Goal: Information Seeking & Learning: Find specific fact

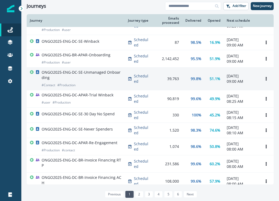
scroll to position [39, 0]
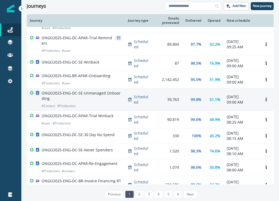
click at [94, 108] on div "ONGO2025-ENG-DC-SE-Unmanaged Onboarding # Contact # Production" at bounding box center [82, 99] width 80 height 18
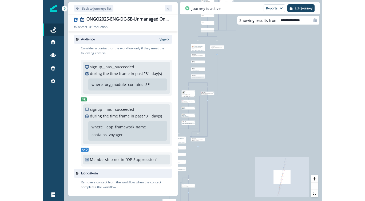
scroll to position [89, 0]
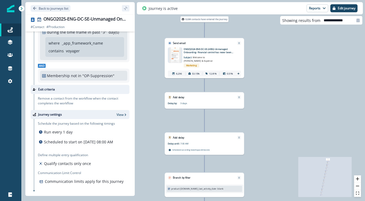
click at [237, 74] on icon at bounding box center [238, 73] width 3 height 3
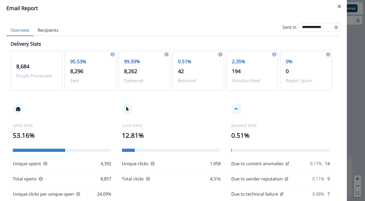
click at [279, 28] on input "**********" at bounding box center [320, 27] width 42 height 9
select select "*"
select select "****"
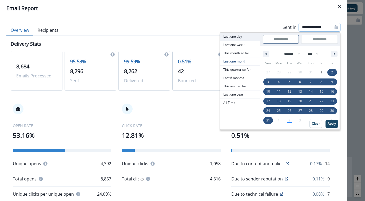
click at [230, 35] on span "Last one day" at bounding box center [240, 37] width 40 height 8
type input "**********"
select select "*"
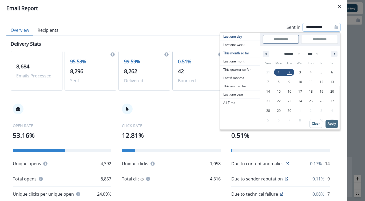
click at [279, 124] on p "Apply" at bounding box center [332, 124] width 8 height 4
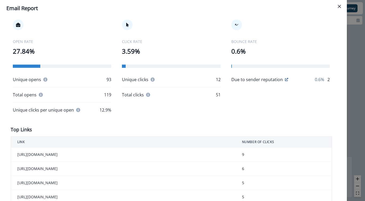
scroll to position [0, 0]
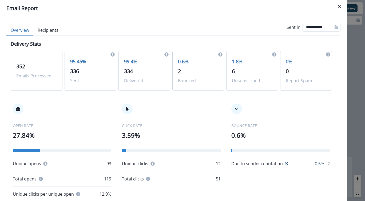
click at [279, 25] on input "**********" at bounding box center [322, 27] width 38 height 9
select select "*"
select select "****"
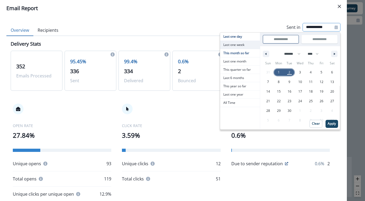
click at [232, 45] on span "Last one week" at bounding box center [240, 45] width 40 height 8
type input "**********"
select select "*"
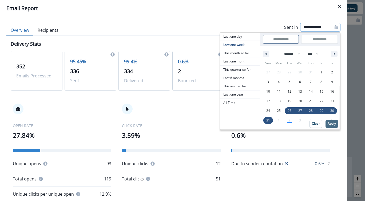
click at [279, 125] on p "Apply" at bounding box center [332, 124] width 8 height 4
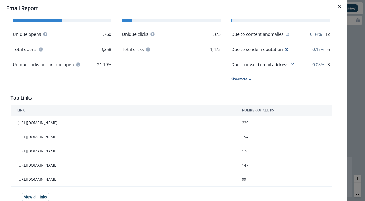
scroll to position [74, 0]
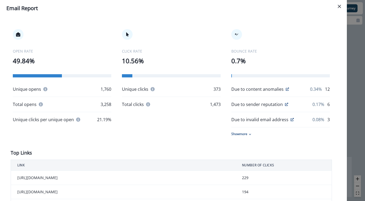
click at [279, 87] on div "Due to content anomalies" at bounding box center [260, 89] width 58 height 6
click at [279, 88] on icon at bounding box center [287, 89] width 3 height 3
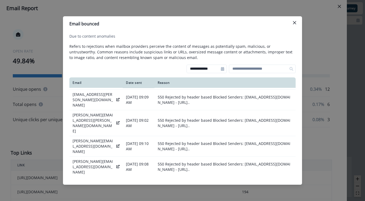
scroll to position [0, 0]
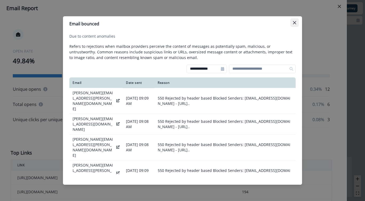
click at [279, 22] on icon "Close" at bounding box center [294, 22] width 3 height 3
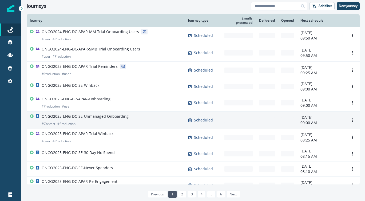
click at [132, 122] on div "ONGO2025-ENG-DC-SE-Unmanaged Onboarding # Contact # Production" at bounding box center [106, 120] width 152 height 13
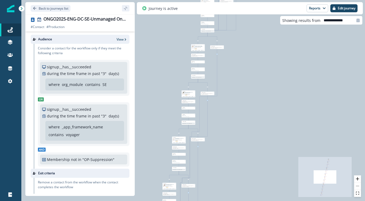
drag, startPoint x: 333, startPoint y: 176, endPoint x: 332, endPoint y: 160, distance: 16.0
click at [279, 160] on icon "React Flow mini map" at bounding box center [324, 177] width 53 height 40
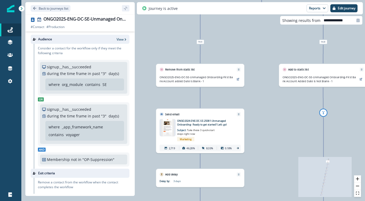
drag, startPoint x: 181, startPoint y: 152, endPoint x: 237, endPoint y: 37, distance: 127.5
click at [237, 37] on div "8,684 contacts have entered the journey Send email Email asset changed, journey…" at bounding box center [193, 100] width 344 height 201
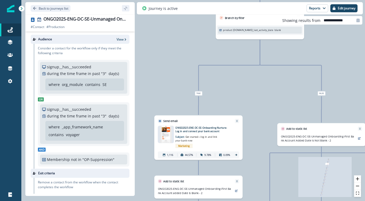
drag, startPoint x: 208, startPoint y: 116, endPoint x: 269, endPoint y: 76, distance: 72.6
click at [269, 76] on div "8,684 contacts have entered the journey Send email Email asset changed, journey…" at bounding box center [193, 100] width 344 height 201
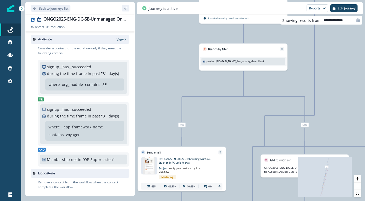
drag, startPoint x: 229, startPoint y: 112, endPoint x: 273, endPoint y: 90, distance: 49.2
click at [273, 90] on div "8,684 contacts have entered the journey Send email Email asset changed, journey…" at bounding box center [193, 100] width 344 height 201
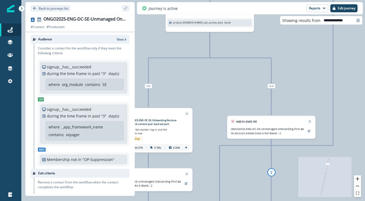
drag, startPoint x: 234, startPoint y: 118, endPoint x: 141, endPoint y: -3, distance: 152.5
click at [141, 0] on html "A newer version of [DOMAIN_NAME] is available. Refresh your page to load the la…" at bounding box center [182, 100] width 365 height 201
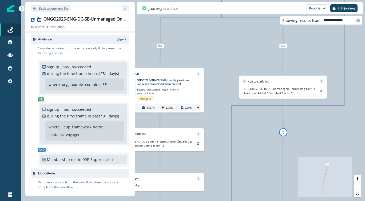
drag, startPoint x: 205, startPoint y: 80, endPoint x: 217, endPoint y: 43, distance: 38.3
click at [217, 40] on div "8,684 contacts have entered the journey Send email Email asset changed, journey…" at bounding box center [193, 100] width 344 height 201
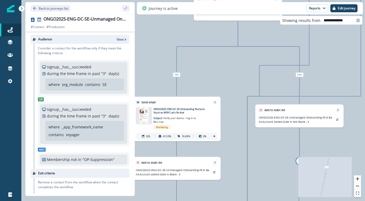
drag, startPoint x: 217, startPoint y: 71, endPoint x: 295, endPoint y: 30, distance: 88.2
click at [279, 30] on div "8,684 contacts have entered the journey Send email Email asset changed, journey…" at bounding box center [193, 100] width 344 height 201
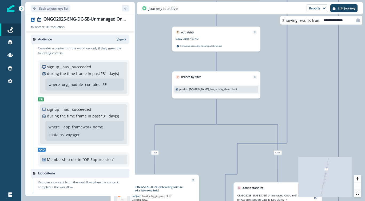
drag, startPoint x: 206, startPoint y: 78, endPoint x: 245, endPoint y: 19, distance: 71.0
click at [245, 19] on div "8,684 contacts have entered the journey Send email Email asset changed, journey…" at bounding box center [193, 100] width 344 height 201
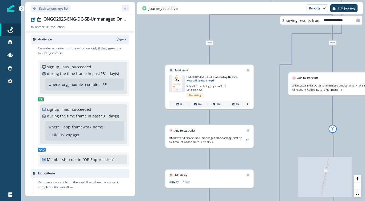
drag, startPoint x: 212, startPoint y: 54, endPoint x: 268, endPoint y: 50, distance: 55.9
click at [268, 50] on div "8,684 contacts have entered the journey Send email Email asset changed, journey…" at bounding box center [193, 100] width 344 height 201
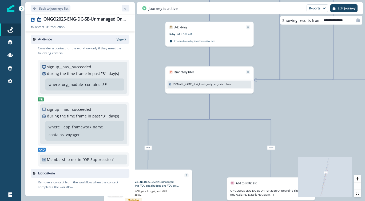
drag, startPoint x: 230, startPoint y: 120, endPoint x: 279, endPoint y: 74, distance: 67.4
click at [279, 74] on div "8,684 contacts have entered the journey Send email Email asset changed, journey…" at bounding box center [193, 100] width 344 height 201
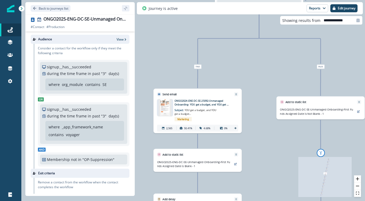
drag, startPoint x: 208, startPoint y: 119, endPoint x: 260, endPoint y: 74, distance: 68.9
click at [260, 74] on div "8,684 contacts have entered the journey Send email Email asset changed, journey…" at bounding box center [193, 100] width 344 height 201
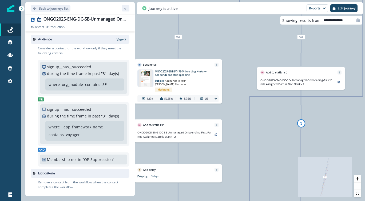
drag, startPoint x: 195, startPoint y: 66, endPoint x: 235, endPoint y: 49, distance: 42.8
click at [235, 49] on div "8,684 contacts have entered the journey Send email Email asset changed, journey…" at bounding box center [193, 100] width 344 height 201
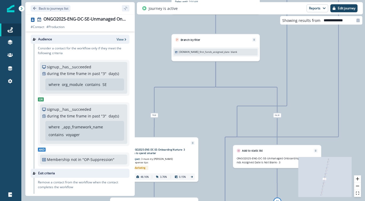
drag, startPoint x: 200, startPoint y: 101, endPoint x: 244, endPoint y: 89, distance: 46.0
click at [244, 89] on div "8,684 contacts have entered the journey Send email Email asset changed, journey…" at bounding box center [193, 100] width 344 height 201
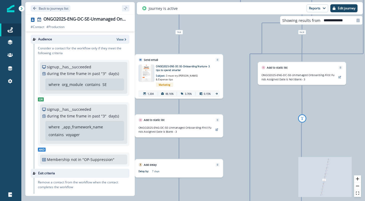
drag, startPoint x: 235, startPoint y: 110, endPoint x: 258, endPoint y: 52, distance: 62.4
click at [258, 52] on div "8,684 contacts have entered the journey Send email Email asset changed, journey…" at bounding box center [193, 100] width 344 height 201
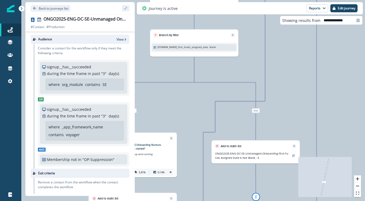
drag, startPoint x: 204, startPoint y: 83, endPoint x: 272, endPoint y: 49, distance: 76.7
click at [272, 49] on div "8,684 contacts have entered the journey Send email Email asset changed, journey…" at bounding box center [193, 100] width 344 height 201
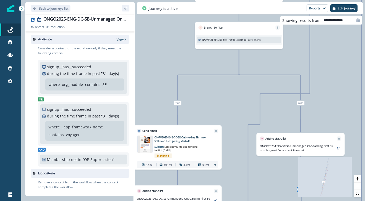
drag, startPoint x: 211, startPoint y: 93, endPoint x: 258, endPoint y: 84, distance: 47.8
click at [258, 84] on div "8,684 contacts have entered the journey Send email Email asset changed, journey…" at bounding box center [193, 100] width 344 height 201
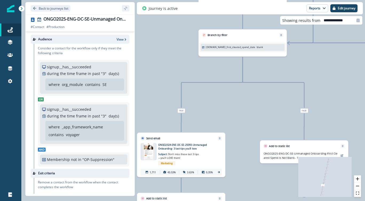
drag, startPoint x: 196, startPoint y: 107, endPoint x: 248, endPoint y: 88, distance: 55.3
click at [248, 88] on div "8,684 contacts have entered the journey Send email Email asset changed, journey…" at bounding box center [193, 100] width 344 height 201
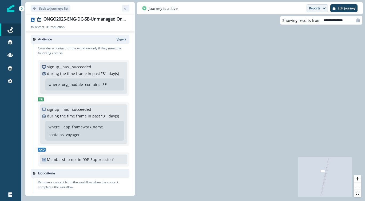
click at [279, 10] on button "Reports" at bounding box center [318, 8] width 22 height 8
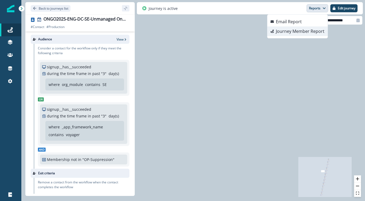
click at [279, 33] on p "Journey Member Report" at bounding box center [300, 31] width 49 height 6
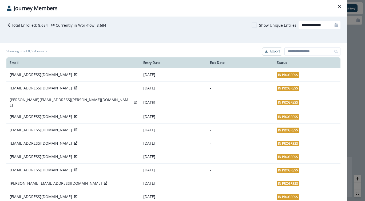
click at [252, 24] on span at bounding box center [254, 24] width 5 height 5
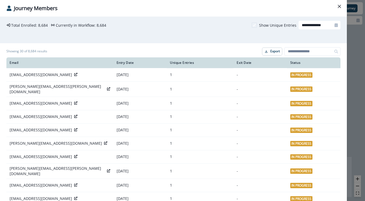
click at [279, 26] on div "**********" at bounding box center [173, 30] width 347 height 27
click at [279, 24] on div at bounding box center [336, 25] width 9 height 9
select select "*"
select select "****"
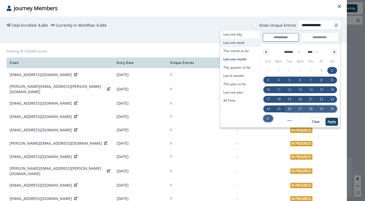
click at [251, 41] on span "Last one week" at bounding box center [240, 43] width 40 height 8
type input "**********"
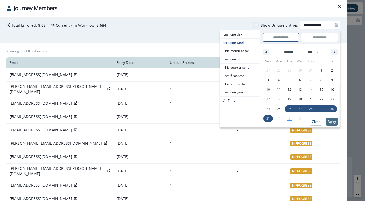
click at [279, 122] on p "Apply" at bounding box center [332, 122] width 8 height 4
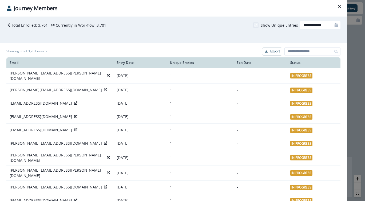
click at [279, 25] on input "**********" at bounding box center [320, 25] width 40 height 9
select select "*"
select select "****"
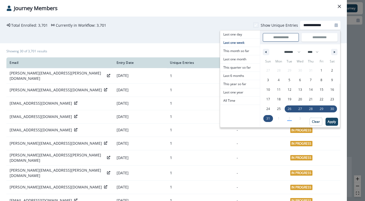
click at [220, 13] on header "Journey Members" at bounding box center [173, 8] width 347 height 17
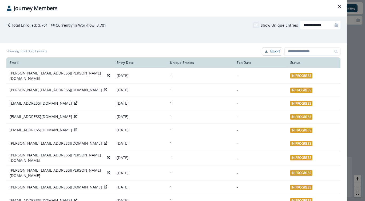
scroll to position [285, 0]
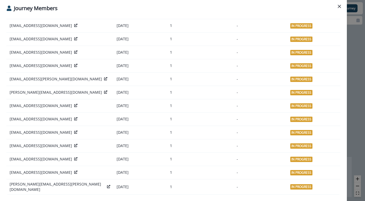
click at [210, 201] on link "124" at bounding box center [213, 204] width 12 height 7
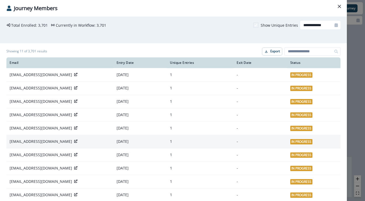
scroll to position [3, 0]
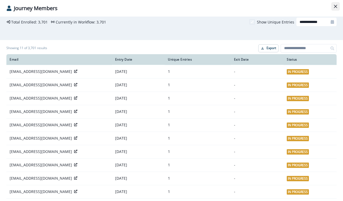
click at [279, 8] on button "Close" at bounding box center [336, 6] width 9 height 9
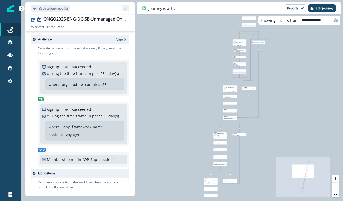
click at [279, 185] on icon "React Flow mini map" at bounding box center [303, 177] width 53 height 40
drag, startPoint x: 303, startPoint y: 169, endPoint x: 302, endPoint y: 179, distance: 9.9
click at [279, 181] on icon "React Flow mini map" at bounding box center [303, 177] width 53 height 40
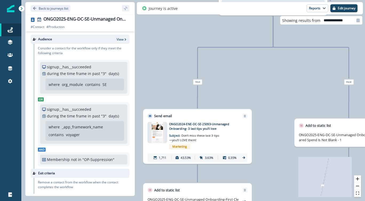
click at [242, 160] on div "1,711 43.53% 3.63% 0.35%" at bounding box center [198, 157] width 100 height 9
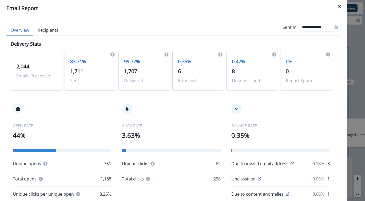
click at [50, 29] on button "Recipients" at bounding box center [47, 30] width 29 height 11
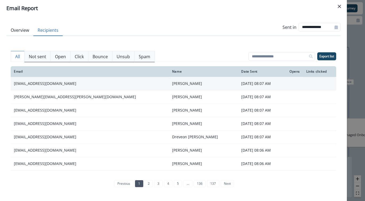
drag, startPoint x: 59, startPoint y: 82, endPoint x: 14, endPoint y: 79, distance: 45.4
click at [14, 79] on td "[EMAIL_ADDRESS][DOMAIN_NAME]" at bounding box center [90, 83] width 158 height 13
copy td "[EMAIL_ADDRESS][DOMAIN_NAME]"
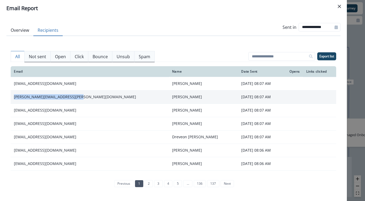
drag, startPoint x: 77, startPoint y: 98, endPoint x: 11, endPoint y: 98, distance: 66.2
click at [11, 98] on td "[PERSON_NAME][EMAIL_ADDRESS][PERSON_NAME][DOMAIN_NAME]" at bounding box center [90, 96] width 158 height 13
copy td "[PERSON_NAME][EMAIL_ADDRESS][PERSON_NAME][DOMAIN_NAME]"
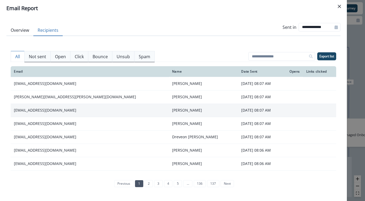
click at [77, 110] on td "[EMAIL_ADDRESS][DOMAIN_NAME]" at bounding box center [90, 110] width 158 height 13
drag, startPoint x: 62, startPoint y: 111, endPoint x: 11, endPoint y: 110, distance: 51.0
click at [11, 110] on td "[EMAIL_ADDRESS][DOMAIN_NAME]" at bounding box center [90, 110] width 158 height 13
copy td "[EMAIL_ADDRESS][DOMAIN_NAME]"
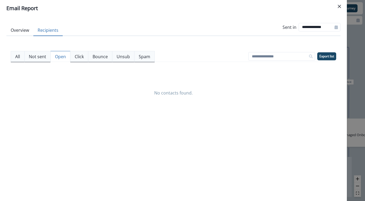
click at [57, 55] on p "Open" at bounding box center [60, 56] width 11 height 6
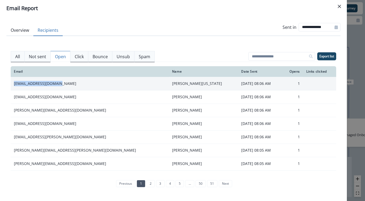
drag, startPoint x: 74, startPoint y: 84, endPoint x: 12, endPoint y: 83, distance: 62.4
click at [12, 83] on td "[EMAIL_ADDRESS][DOMAIN_NAME]" at bounding box center [90, 83] width 158 height 13
copy td "[EMAIL_ADDRESS][DOMAIN_NAME]"
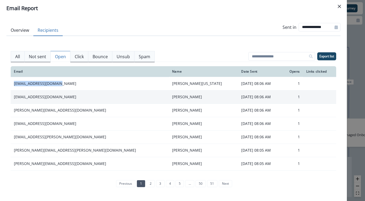
drag, startPoint x: 100, startPoint y: 96, endPoint x: 12, endPoint y: 97, distance: 87.8
click at [12, 97] on td "[EMAIL_ADDRESS][DOMAIN_NAME]" at bounding box center [90, 96] width 158 height 13
copy td "[EMAIL_ADDRESS][DOMAIN_NAME]"
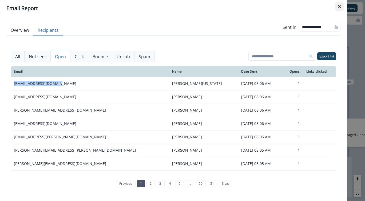
click at [279, 5] on button "Close" at bounding box center [339, 6] width 9 height 9
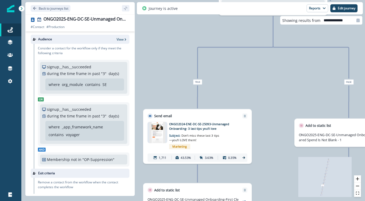
click at [243, 159] on icon at bounding box center [244, 158] width 4 height 4
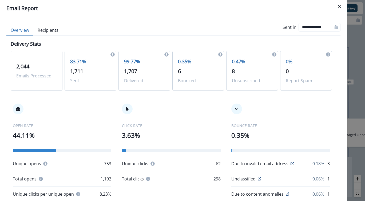
click at [51, 33] on button "Recipients" at bounding box center [47, 30] width 29 height 11
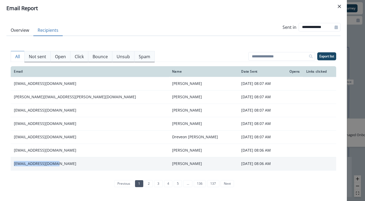
drag, startPoint x: 52, startPoint y: 161, endPoint x: 13, endPoint y: 164, distance: 38.8
click at [13, 164] on td "[EMAIL_ADDRESS][DOMAIN_NAME]" at bounding box center [90, 163] width 158 height 13
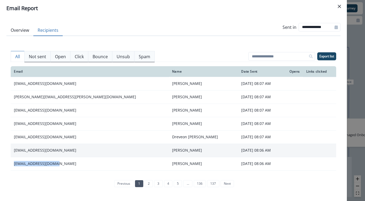
copy td "[EMAIL_ADDRESS][DOMAIN_NAME]"
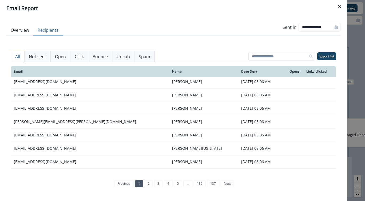
scroll to position [103, 0]
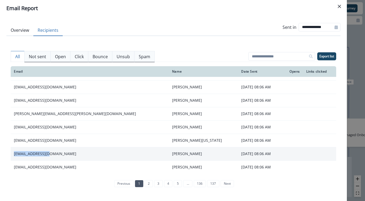
drag, startPoint x: 51, startPoint y: 153, endPoint x: 14, endPoint y: 154, distance: 37.4
click at [14, 154] on td "[EMAIL_ADDRESS][DOMAIN_NAME]" at bounding box center [90, 153] width 158 height 13
copy td "[EMAIL_ADDRESS][DOMAIN_NAME]"
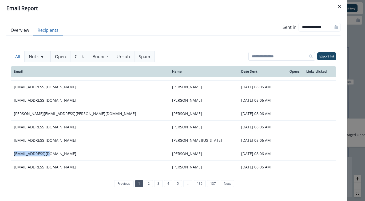
drag, startPoint x: 81, startPoint y: 168, endPoint x: 9, endPoint y: 167, distance: 71.8
click at [9, 167] on div "All Not sent Open Click Bounce Unsub Spam Export list Email Name Date Sent Open…" at bounding box center [173, 117] width 334 height 162
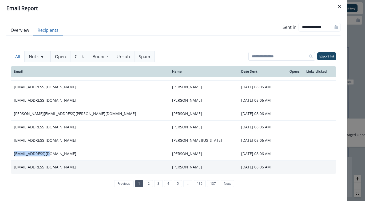
click at [48, 164] on td "[EMAIL_ADDRESS][DOMAIN_NAME]" at bounding box center [90, 166] width 158 height 13
drag, startPoint x: 94, startPoint y: 171, endPoint x: 11, endPoint y: 167, distance: 83.4
click at [11, 167] on td "[EMAIL_ADDRESS][DOMAIN_NAME]" at bounding box center [90, 166] width 158 height 13
click at [38, 168] on td "[EMAIL_ADDRESS][DOMAIN_NAME]" at bounding box center [90, 166] width 158 height 13
click at [58, 165] on td "[EMAIL_ADDRESS][DOMAIN_NAME]" at bounding box center [90, 166] width 158 height 13
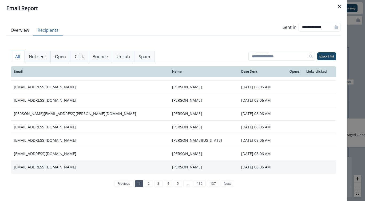
click at [100, 166] on td "[EMAIL_ADDRESS][DOMAIN_NAME]" at bounding box center [90, 166] width 158 height 13
drag, startPoint x: 101, startPoint y: 166, endPoint x: 13, endPoint y: 165, distance: 88.1
click at [13, 165] on td "[EMAIL_ADDRESS][DOMAIN_NAME]" at bounding box center [90, 166] width 158 height 13
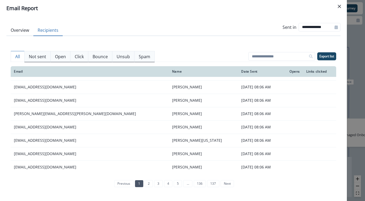
copy td "[EMAIL_ADDRESS][DOMAIN_NAME]"
click at [279, 7] on icon "Close" at bounding box center [339, 6] width 3 height 3
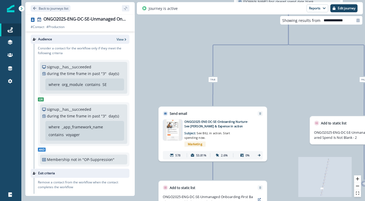
click at [259, 155] on icon at bounding box center [259, 155] width 4 height 4
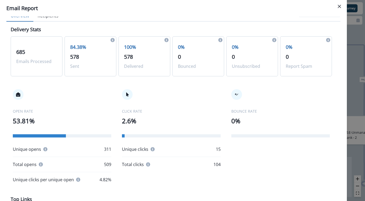
scroll to position [0, 0]
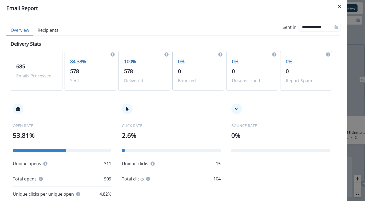
click at [49, 31] on button "Recipients" at bounding box center [47, 30] width 29 height 11
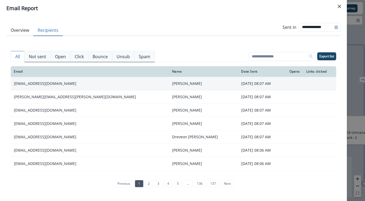
click at [19, 85] on td "[EMAIL_ADDRESS][DOMAIN_NAME]" at bounding box center [90, 83] width 158 height 13
click at [20, 84] on td "[EMAIL_ADDRESS][DOMAIN_NAME]" at bounding box center [90, 83] width 158 height 13
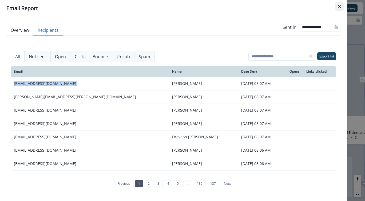
click at [279, 8] on button "Close" at bounding box center [339, 6] width 9 height 9
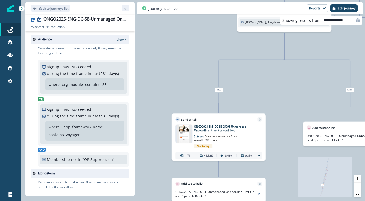
drag, startPoint x: 171, startPoint y: 108, endPoint x: 263, endPoint y: 102, distance: 92.0
click at [263, 102] on div "8,684 contacts have entered the journey Send email Email asset changed, journey…" at bounding box center [193, 100] width 344 height 201
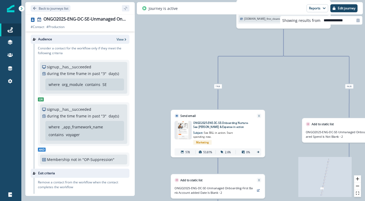
drag, startPoint x: 164, startPoint y: 115, endPoint x: 253, endPoint y: 104, distance: 90.1
click at [253, 104] on div "8,684 contacts have entered the journey Send email Email asset changed, journey…" at bounding box center [193, 100] width 344 height 201
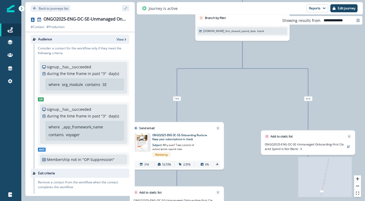
scroll to position [89, 0]
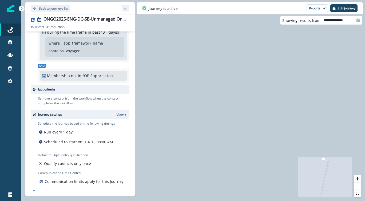
drag, startPoint x: 285, startPoint y: 148, endPoint x: 90, endPoint y: 114, distance: 198.0
click at [89, 115] on div "Back to journeys list ONGO2025-ENG-DC-SE-Unmanaged Onboarding # Contact # Produ…" at bounding box center [193, 100] width 344 height 201
drag, startPoint x: 280, startPoint y: 96, endPoint x: 197, endPoint y: 93, distance: 82.8
click at [196, 94] on div "8,684 contacts have entered the journey Send email Email asset changed, journey…" at bounding box center [193, 100] width 344 height 201
drag, startPoint x: 281, startPoint y: 94, endPoint x: 181, endPoint y: 94, distance: 99.8
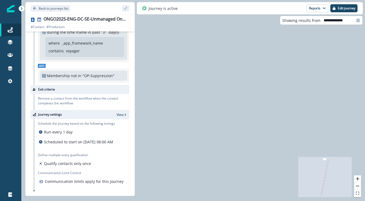
click at [181, 94] on div "8,684 contacts have entered the journey Send email Email asset changed, journey…" at bounding box center [193, 100] width 344 height 201
drag, startPoint x: 276, startPoint y: 94, endPoint x: 182, endPoint y: 92, distance: 93.7
click at [182, 92] on div "8,684 contacts have entered the journey Send email Email asset changed, journey…" at bounding box center [193, 100] width 344 height 201
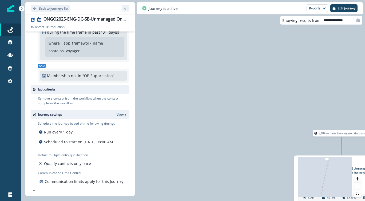
drag, startPoint x: 249, startPoint y: 93, endPoint x: 167, endPoint y: 90, distance: 82.5
click at [167, 90] on div "8,684 contacts have entered the journey Send email Email asset changed, journey…" at bounding box center [193, 100] width 344 height 201
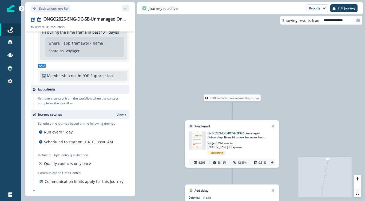
drag, startPoint x: 201, startPoint y: 88, endPoint x: 129, endPoint y: 56, distance: 78.8
click at [129, 56] on div "Back to journeys list ONGO2025-ENG-DC-SE-Unmanaged Onboarding # Contact # Produ…" at bounding box center [193, 100] width 344 height 201
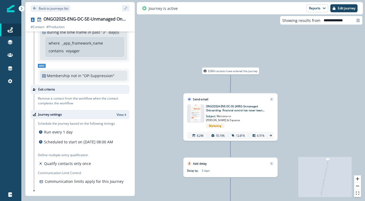
drag, startPoint x: 304, startPoint y: 110, endPoint x: 306, endPoint y: 89, distance: 21.7
click at [279, 89] on div "8,684 contacts have entered the journey Send email Email asset changed, journey…" at bounding box center [193, 100] width 344 height 201
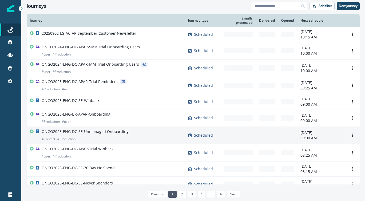
click at [142, 134] on div "ONGO2025-ENG-DC-SE-Unmanaged Onboarding # Contact # Production" at bounding box center [106, 135] width 152 height 13
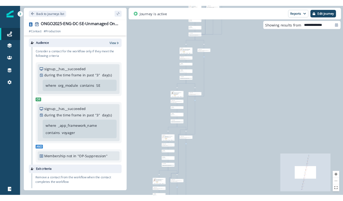
scroll to position [89, 0]
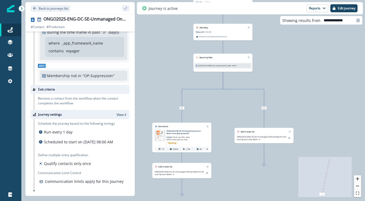
click at [205, 148] on div "174 58.05% 1.72% 0%" at bounding box center [182, 149] width 54 height 5
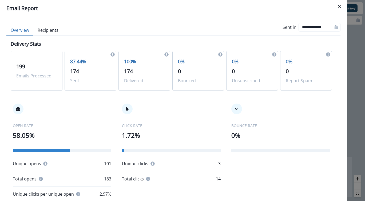
click at [45, 27] on button "Recipients" at bounding box center [47, 30] width 29 height 11
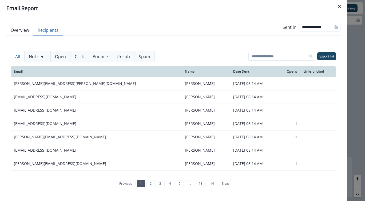
click at [64, 58] on p "Open" at bounding box center [60, 56] width 11 height 6
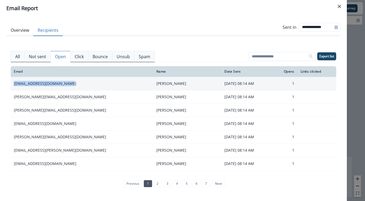
drag, startPoint x: 70, startPoint y: 85, endPoint x: 13, endPoint y: 81, distance: 57.0
click at [13, 81] on td "kthomas@rehabphysicians.org" at bounding box center [82, 83] width 142 height 13
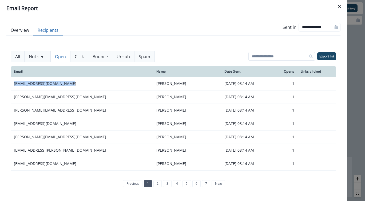
copy td "kthomas@rehabphysicians.org"
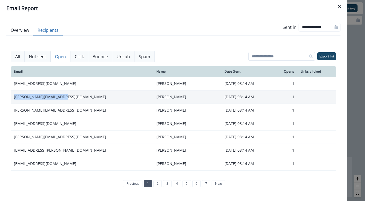
drag, startPoint x: 72, startPoint y: 97, endPoint x: 12, endPoint y: 97, distance: 59.5
click at [12, 97] on td "jason@graduatedmeals.com" at bounding box center [82, 96] width 142 height 13
copy td "jason@graduatedmeals.com"
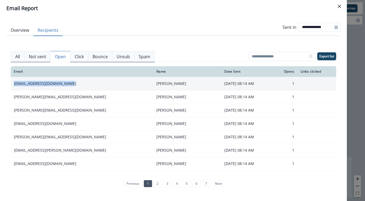
drag, startPoint x: 73, startPoint y: 82, endPoint x: 12, endPoint y: 86, distance: 61.5
click at [12, 86] on td "kthomas@rehabphysicians.org" at bounding box center [82, 83] width 142 height 13
copy td "kthomas@rehabphysicians.org"
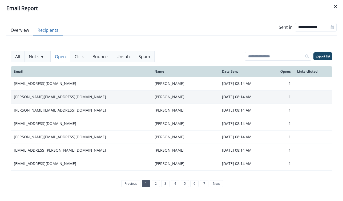
click at [57, 99] on td "jason@graduatedmeals.com" at bounding box center [81, 96] width 141 height 13
copy td "jason@graduatedmeals.com"
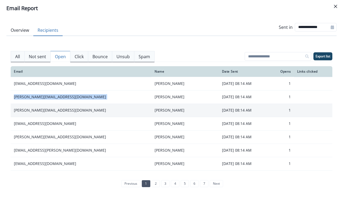
scroll to position [103, 0]
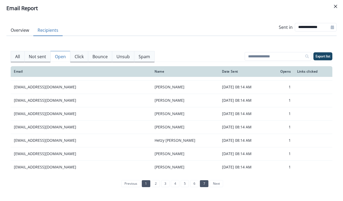
click at [203, 184] on link "7" at bounding box center [204, 183] width 8 height 7
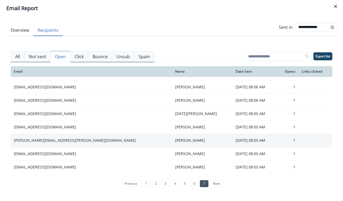
scroll to position [0, 0]
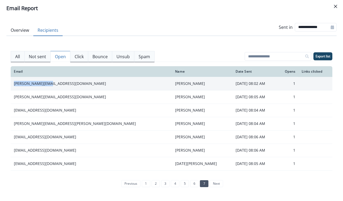
copy td "matt@brucebolt.us"
drag, startPoint x: 49, startPoint y: 84, endPoint x: 14, endPoint y: 85, distance: 35.0
click at [14, 85] on td "matt@brucebolt.us" at bounding box center [91, 83] width 161 height 13
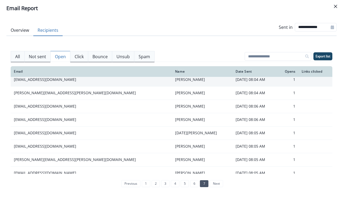
scroll to position [50, 0]
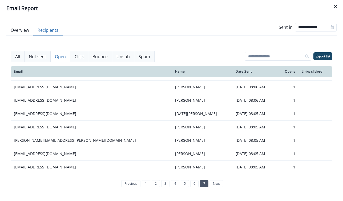
click at [332, 27] on icon at bounding box center [332, 27] width 3 height 4
select select "*"
select select "****"
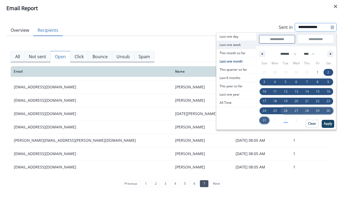
click at [245, 44] on span "Last one week" at bounding box center [237, 45] width 40 height 8
type input "**********"
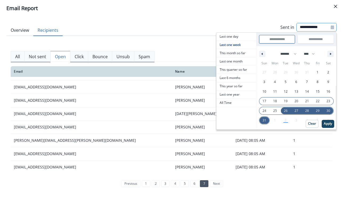
click at [263, 98] on span "17" at bounding box center [265, 101] width 4 height 10
type input "**********"
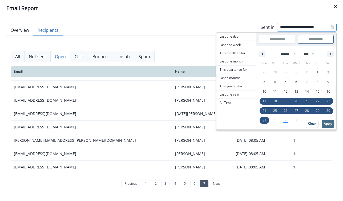
click at [330, 123] on p "Apply" at bounding box center [328, 124] width 8 height 4
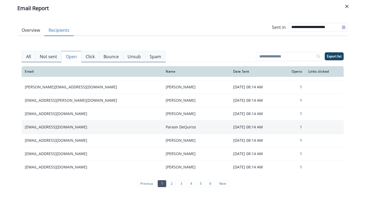
scroll to position [0, 0]
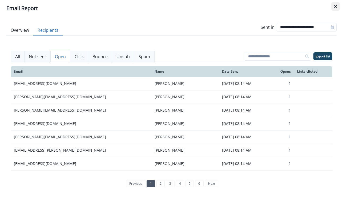
click at [336, 4] on button "Close" at bounding box center [336, 6] width 9 height 9
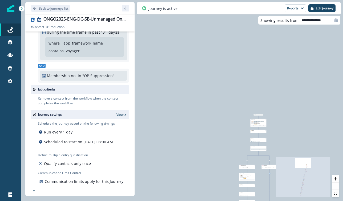
click at [259, 123] on p "Subject: Welcome to BILL Spend & Expense" at bounding box center [259, 123] width 8 height 2
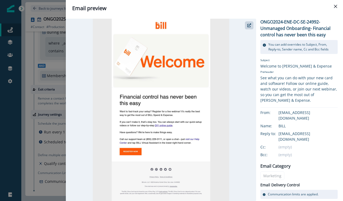
click at [334, 8] on button "Close" at bounding box center [336, 6] width 9 height 9
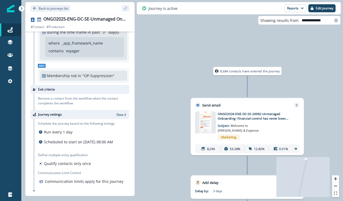
click at [297, 148] on icon at bounding box center [296, 149] width 4 height 4
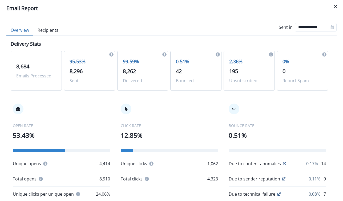
click at [329, 24] on div at bounding box center [332, 27] width 9 height 9
select select "*"
select select "****"
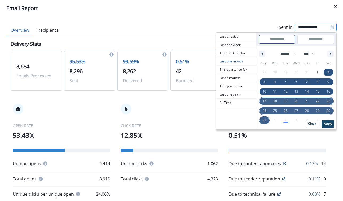
click at [259, 103] on span "17" at bounding box center [264, 101] width 11 height 7
type input "**********"
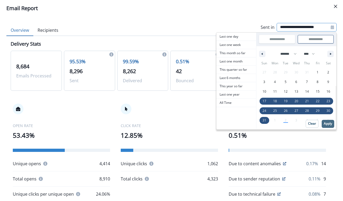
click at [322, 125] on button "Apply" at bounding box center [328, 124] width 13 height 8
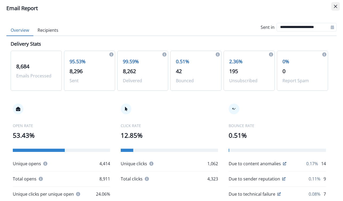
click at [336, 4] on button "Close" at bounding box center [336, 6] width 9 height 9
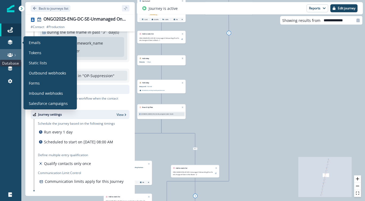
click at [11, 53] on icon at bounding box center [9, 54] width 5 height 5
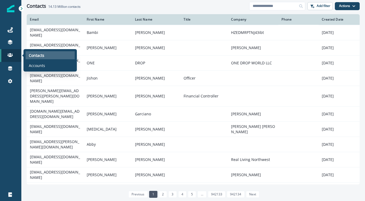
click at [34, 54] on p "Contacts" at bounding box center [36, 56] width 15 height 6
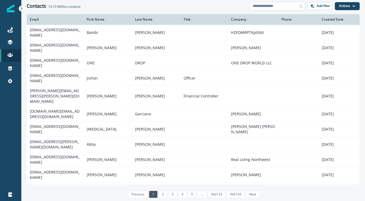
click at [277, 7] on input at bounding box center [277, 6] width 56 height 9
paste input "**********"
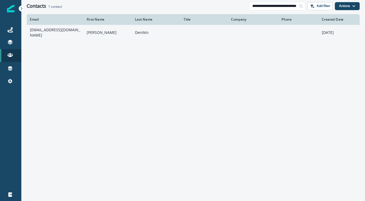
type input "**********"
click at [175, 31] on td "Denikin" at bounding box center [156, 32] width 49 height 15
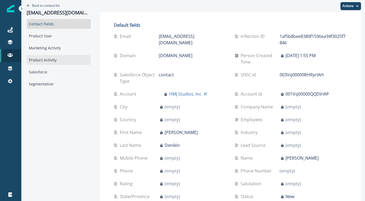
click at [62, 55] on div "Product Activity" at bounding box center [59, 60] width 64 height 10
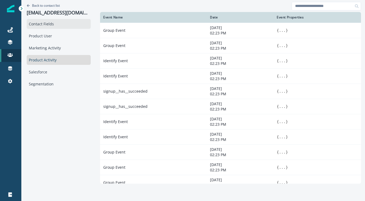
click at [57, 25] on div "Contact Fields" at bounding box center [59, 24] width 64 height 10
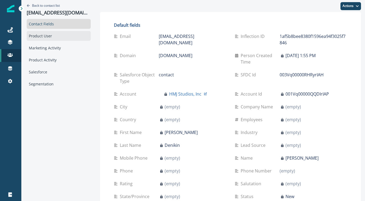
click at [52, 35] on div "Product User" at bounding box center [59, 36] width 64 height 10
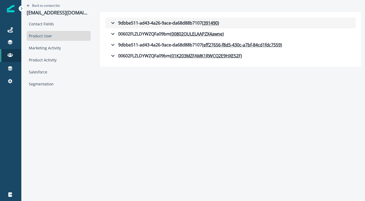
click at [112, 24] on icon "button" at bounding box center [113, 23] width 6 height 6
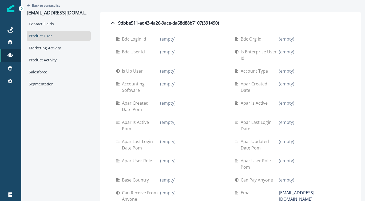
scroll to position [262, 0]
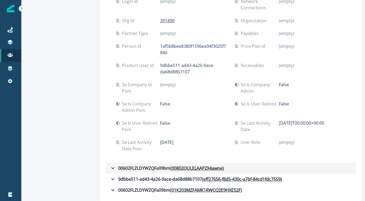
click at [112, 168] on icon "button" at bounding box center [113, 168] width 6 height 6
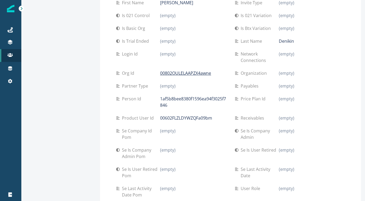
scroll to position [651, 0]
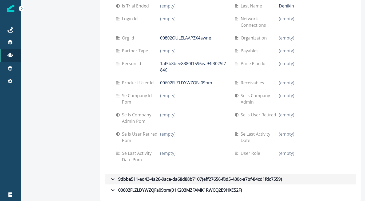
click at [114, 179] on icon "button" at bounding box center [113, 179] width 6 height 6
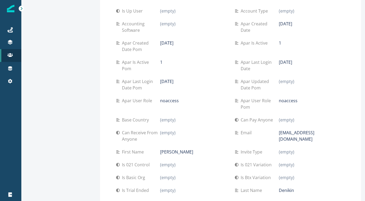
scroll to position [1054, 0]
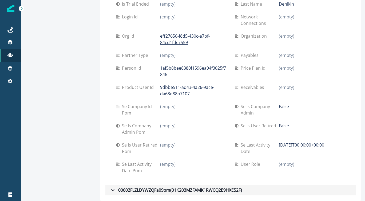
click at [114, 185] on button "00602FLZLDYWZQFa09bm ( 01K203MZFAMK1RWCQ2E9HXE52F )" at bounding box center [230, 190] width 250 height 11
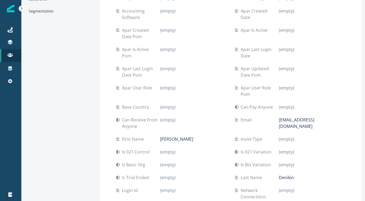
scroll to position [0, 0]
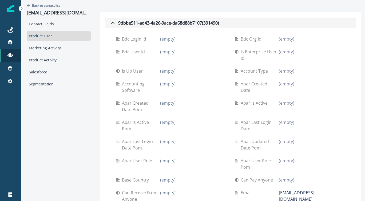
click at [113, 23] on icon "button" at bounding box center [113, 23] width 6 height 6
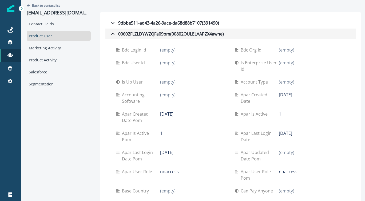
click at [112, 35] on icon "button" at bounding box center [113, 34] width 6 height 6
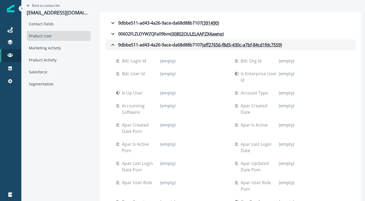
click at [112, 44] on icon "button" at bounding box center [113, 45] width 6 height 6
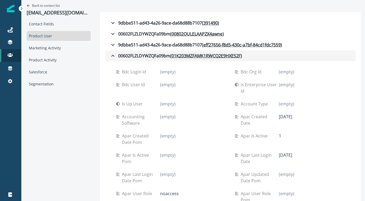
click at [113, 55] on icon "button" at bounding box center [112, 56] width 3 height 2
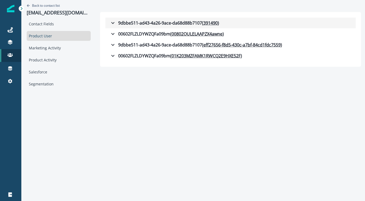
click at [112, 20] on icon "button" at bounding box center [113, 23] width 6 height 6
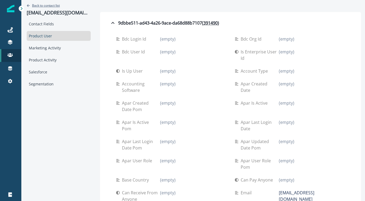
click at [28, 7] on icon "Go back" at bounding box center [28, 5] width 3 height 3
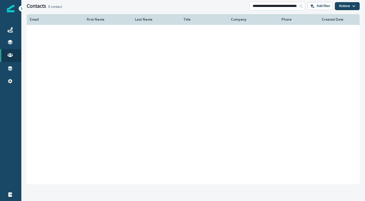
click at [286, 9] on input "**********" at bounding box center [277, 6] width 56 height 9
click at [286, 8] on input "**********" at bounding box center [277, 6] width 56 height 9
paste input
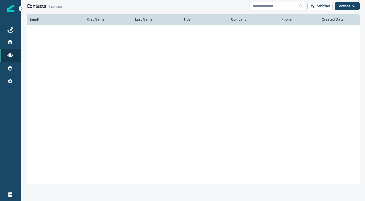
click at [287, 6] on input at bounding box center [277, 6] width 56 height 9
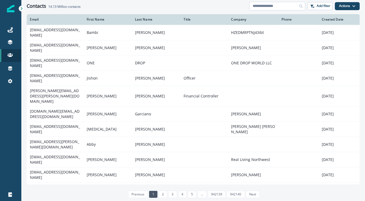
click at [287, 6] on input at bounding box center [277, 6] width 56 height 9
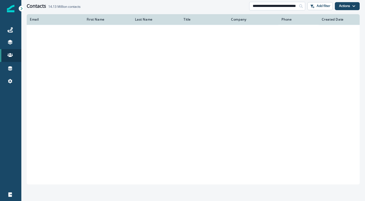
type input "**********"
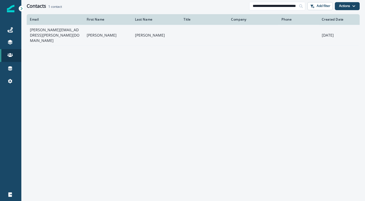
click at [112, 35] on td "Heith" at bounding box center [108, 35] width 49 height 21
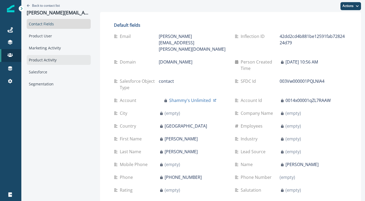
click at [55, 64] on div "Product Activity" at bounding box center [59, 60] width 64 height 10
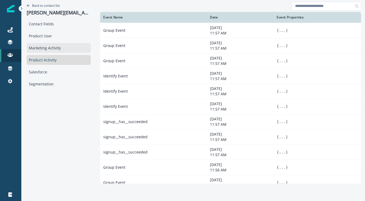
click at [61, 49] on div "Marketing Activity" at bounding box center [59, 48] width 64 height 10
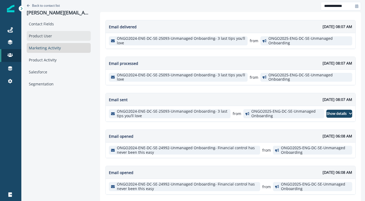
click at [60, 36] on div "Product User" at bounding box center [59, 36] width 64 height 10
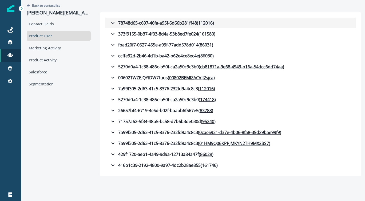
click at [113, 23] on icon "button" at bounding box center [112, 23] width 3 height 2
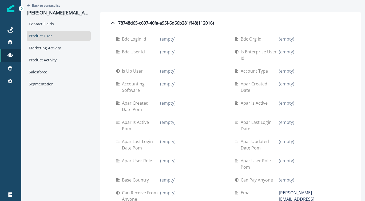
click at [62, 34] on div "Product User" at bounding box center [59, 36] width 64 height 10
click at [20, 5] on div "Journeys Emails Tokens Static lists Outbound webhooks Forms Inbound webhooks Sa…" at bounding box center [10, 100] width 21 height 201
click at [38, 5] on p "Back to contact list" at bounding box center [46, 5] width 28 height 5
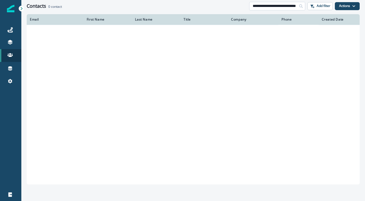
click at [257, 7] on input "**********" at bounding box center [277, 6] width 56 height 9
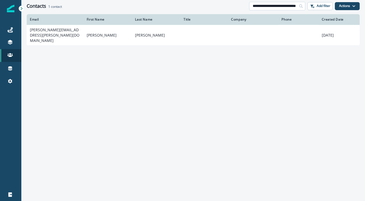
paste input
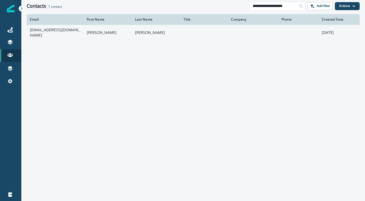
type input "**********"
click at [110, 34] on td "Robin" at bounding box center [108, 32] width 49 height 15
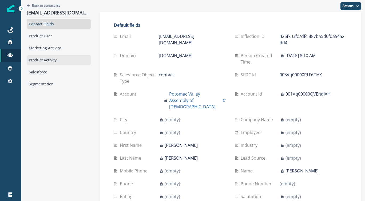
click at [49, 56] on div "Product Activity" at bounding box center [59, 60] width 64 height 10
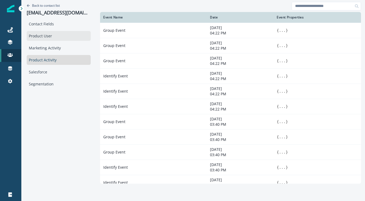
click at [50, 36] on div "Product User" at bounding box center [59, 36] width 64 height 10
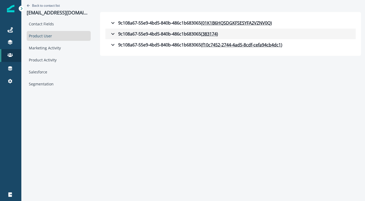
click at [110, 34] on icon "button" at bounding box center [113, 34] width 6 height 6
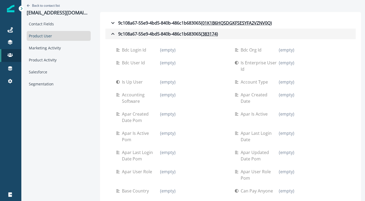
click at [110, 33] on icon "button" at bounding box center [113, 34] width 6 height 6
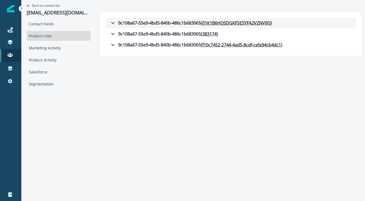
click at [111, 22] on icon "button" at bounding box center [112, 23] width 3 height 2
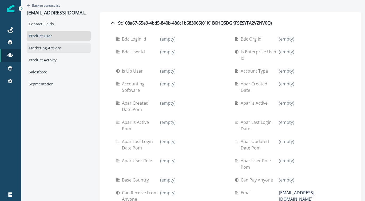
click at [45, 47] on div "Marketing Activity" at bounding box center [59, 48] width 64 height 10
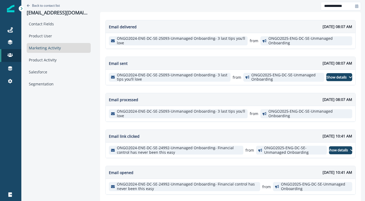
click at [355, 6] on icon at bounding box center [356, 6] width 3 height 4
select select "*"
select select "****"
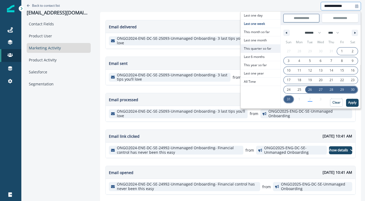
click at [254, 50] on span "This quarter so far" at bounding box center [261, 49] width 40 height 8
type input "**********"
select select "*"
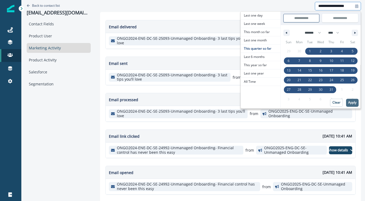
click at [348, 102] on p "Apply" at bounding box center [352, 103] width 8 height 4
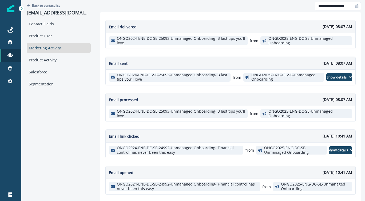
click at [33, 6] on p "Back to contact list" at bounding box center [46, 5] width 28 height 5
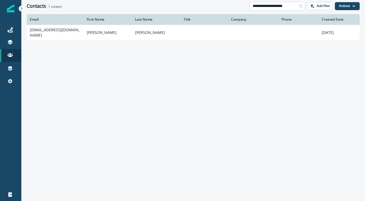
click at [267, 6] on input "**********" at bounding box center [277, 6] width 56 height 9
paste input "**********"
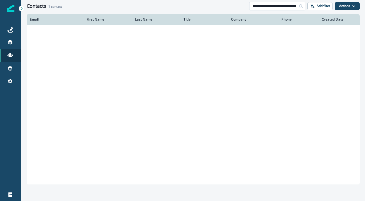
scroll to position [0, 21]
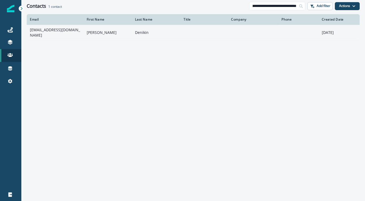
type input "**********"
click at [211, 27] on td at bounding box center [203, 32] width 47 height 15
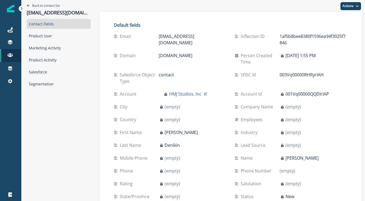
click at [35, 53] on div "Contact Fields Product User Marketing Activity Product Activity Salesforce Segm…" at bounding box center [59, 54] width 64 height 70
click at [36, 50] on div "Marketing Activity" at bounding box center [59, 48] width 64 height 10
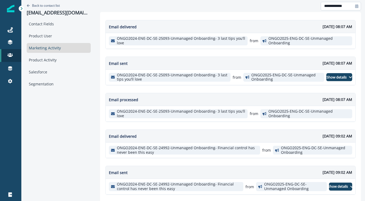
click at [339, 9] on input "**********" at bounding box center [341, 6] width 40 height 9
select select "*"
select select "****"
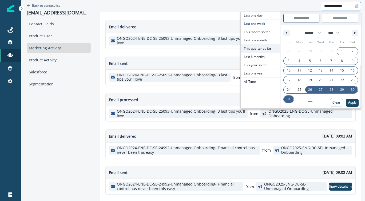
click at [249, 46] on span "This quarter so far" at bounding box center [261, 49] width 40 height 8
type input "**********"
select select "*"
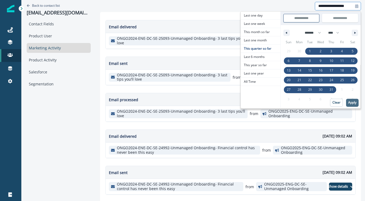
click at [348, 102] on p "Apply" at bounding box center [352, 103] width 8 height 4
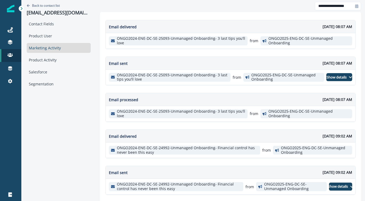
scroll to position [38, 0]
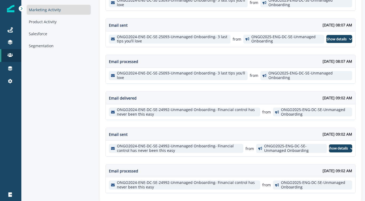
click at [52, 103] on div "Back to contact list aledenikin@hmjstudiomarketing.com Contact Fields Product U…" at bounding box center [58, 81] width 75 height 239
click at [334, 147] on p "Show details" at bounding box center [338, 148] width 20 height 4
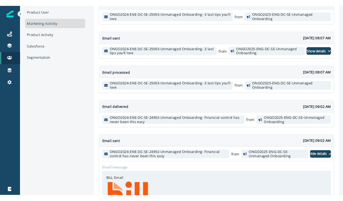
scroll to position [0, 0]
